Goal: Task Accomplishment & Management: Manage account settings

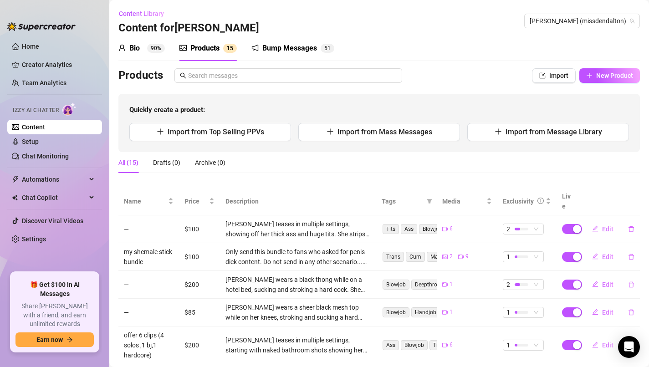
click at [39, 48] on link "Home" at bounding box center [30, 46] width 17 height 7
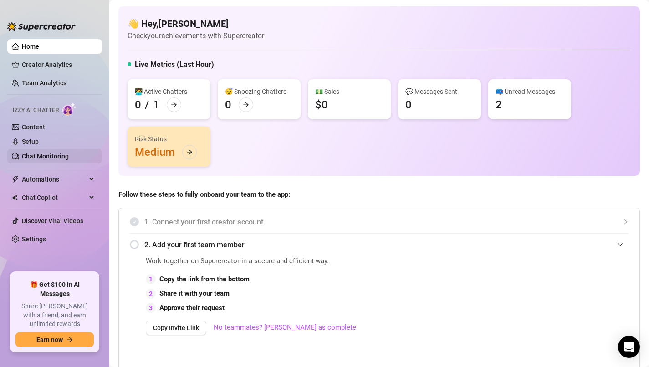
click at [69, 153] on link "Chat Monitoring" at bounding box center [45, 155] width 47 height 7
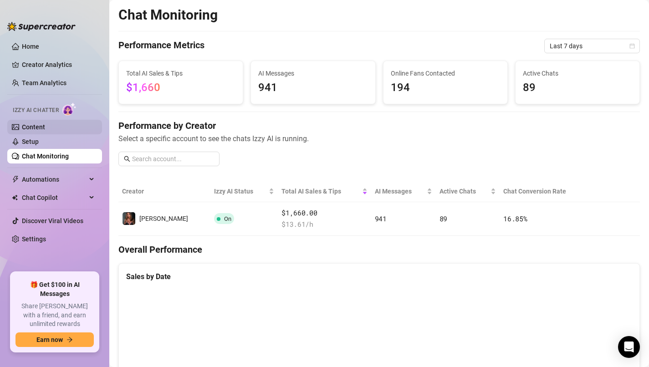
click at [36, 128] on link "Content" at bounding box center [33, 126] width 23 height 7
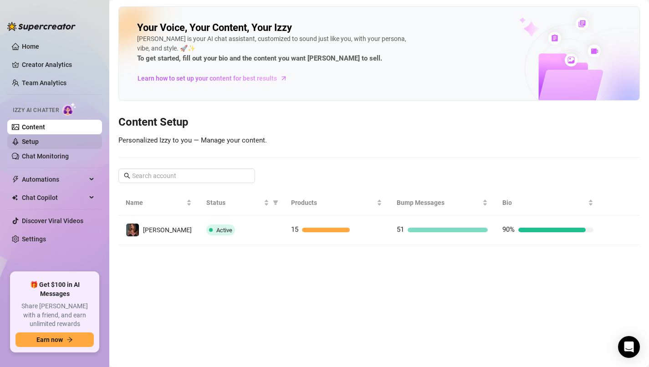
click at [39, 140] on link "Setup" at bounding box center [30, 141] width 17 height 7
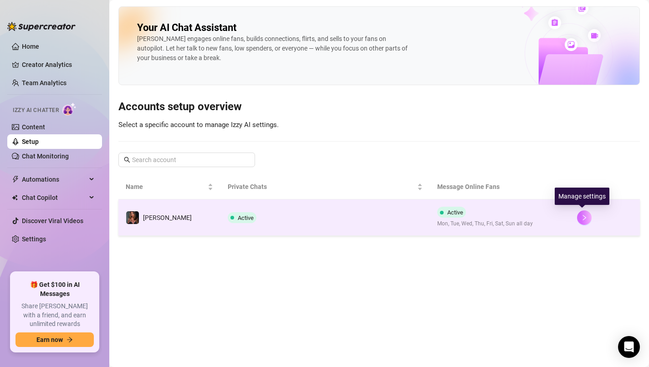
click at [586, 223] on button "button" at bounding box center [584, 217] width 15 height 15
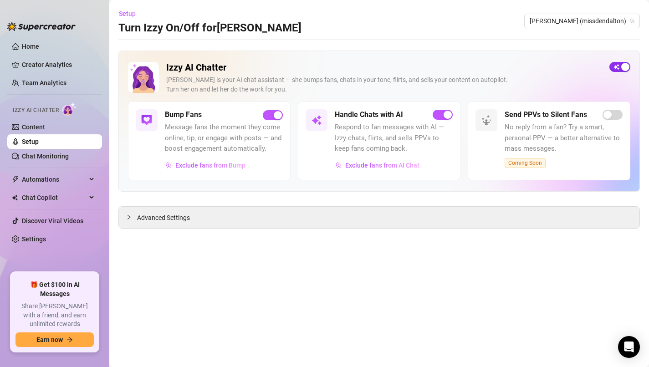
click at [620, 65] on button "button" at bounding box center [619, 67] width 21 height 10
click at [619, 66] on span "button" at bounding box center [619, 67] width 21 height 10
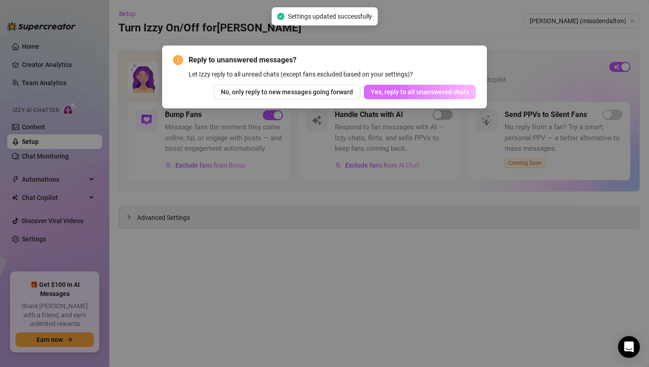
click at [453, 94] on span "Yes, reply to all unanswered chats" at bounding box center [419, 91] width 98 height 7
